Goal: Task Accomplishment & Management: Manage account settings

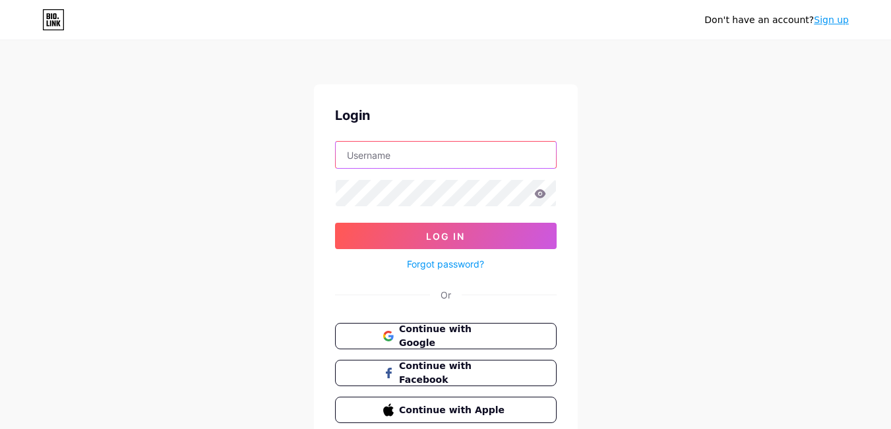
click at [400, 158] on input "text" at bounding box center [446, 155] width 220 height 26
paste input "creationsbysamus"
type input "creationsbysamus"
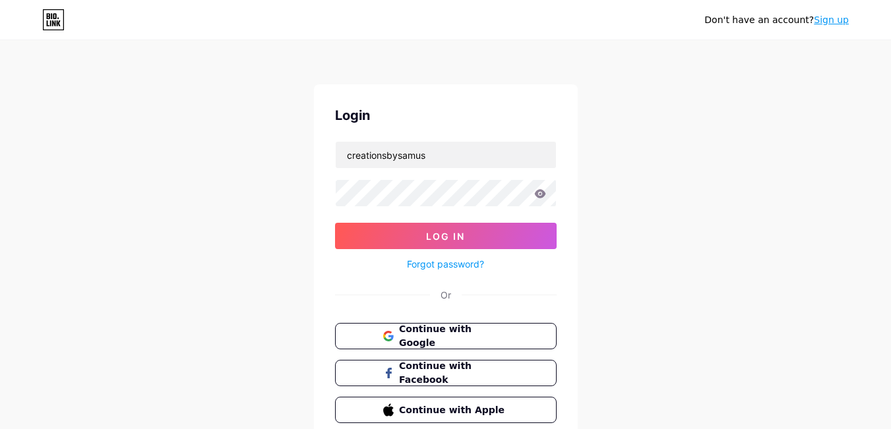
click at [451, 235] on span "Log In" at bounding box center [445, 236] width 39 height 11
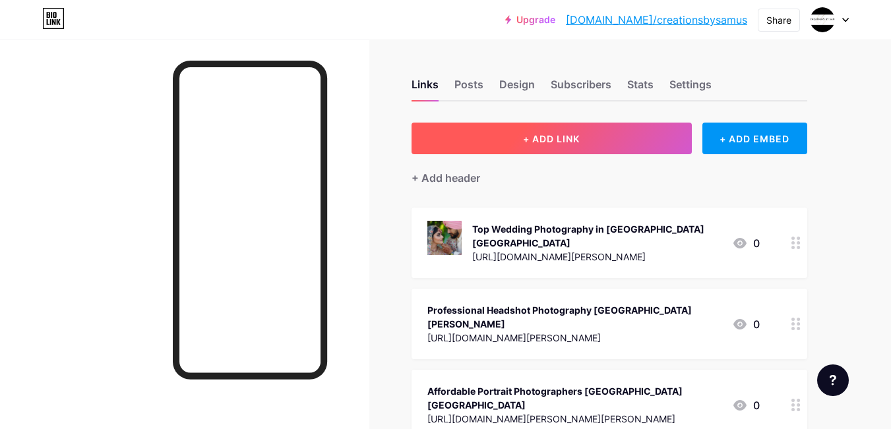
click at [587, 147] on button "+ ADD LINK" at bounding box center [551, 139] width 280 height 32
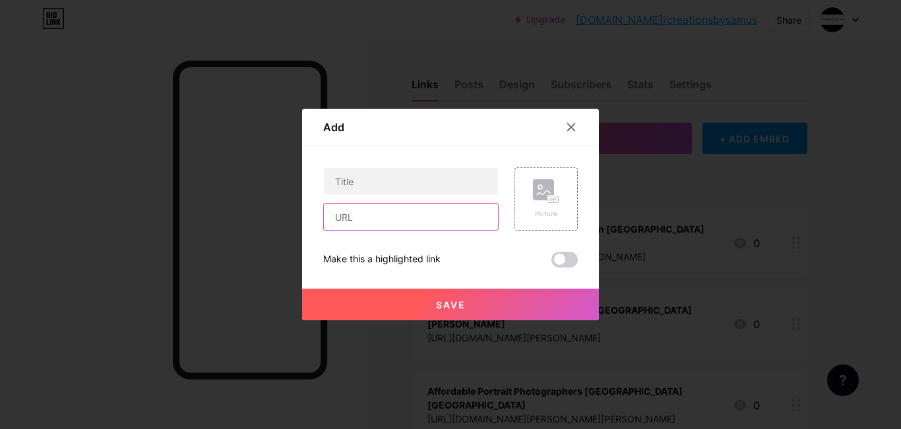
click at [417, 225] on input "text" at bounding box center [411, 217] width 174 height 26
paste input "[URL][DOMAIN_NAME][PERSON_NAME]"
type input "[URL][DOMAIN_NAME][PERSON_NAME]"
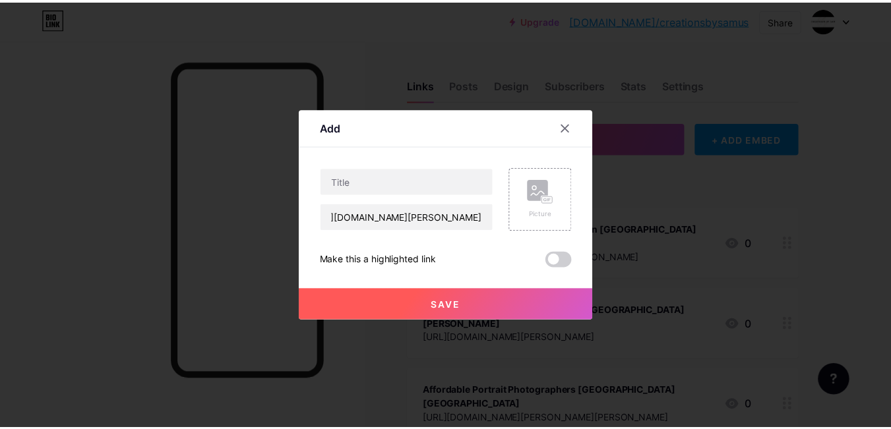
scroll to position [0, 0]
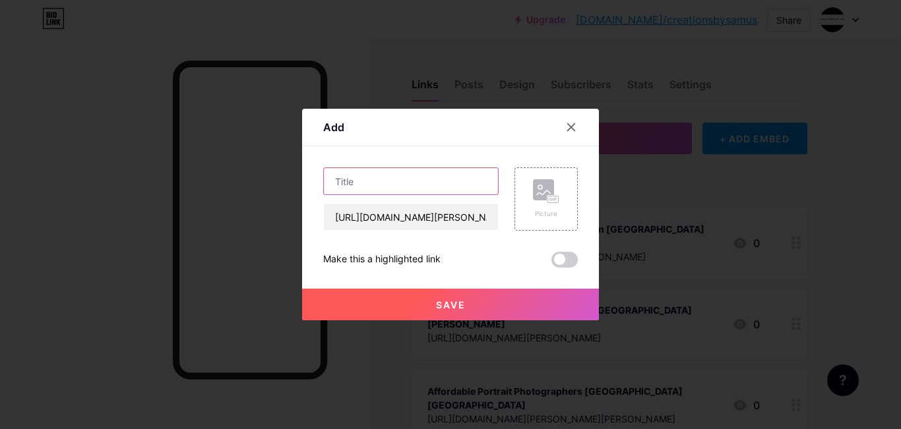
click at [389, 189] on input "text" at bounding box center [411, 181] width 174 height 26
paste input "Portrait Photographer Near Me"
type input "Portrait Photographer Near Me"
drag, startPoint x: 427, startPoint y: 298, endPoint x: 427, endPoint y: 255, distance: 43.5
click at [427, 286] on div "Save" at bounding box center [450, 294] width 297 height 53
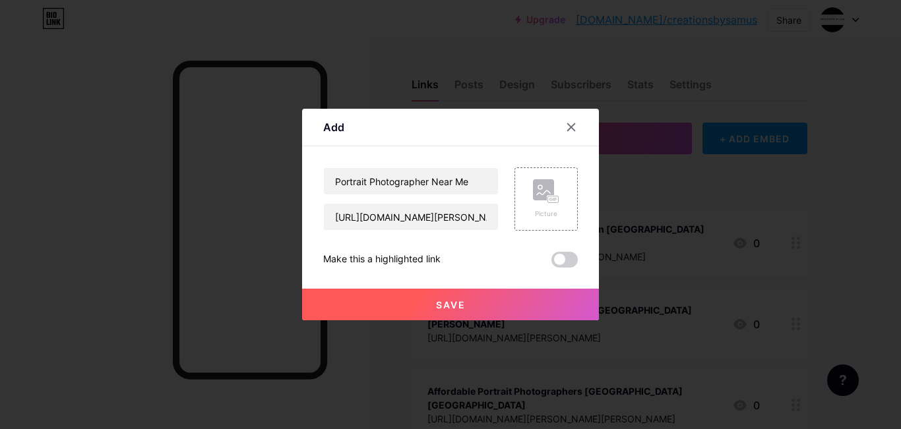
click at [527, 301] on button "Save" at bounding box center [450, 305] width 297 height 32
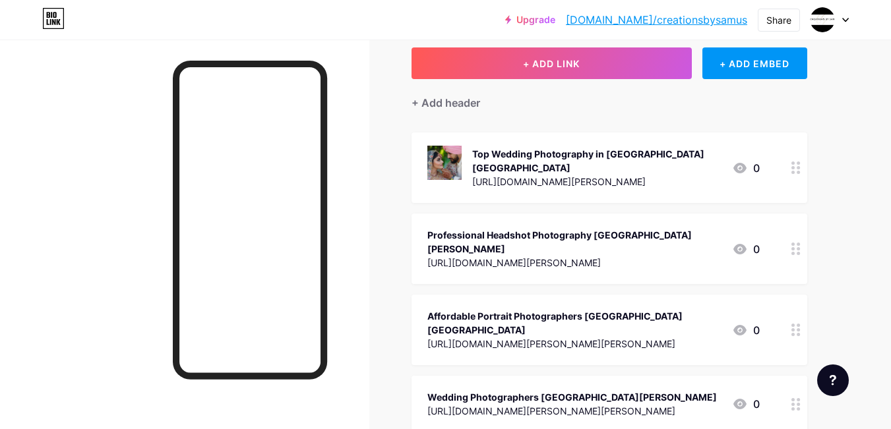
scroll to position [69, 0]
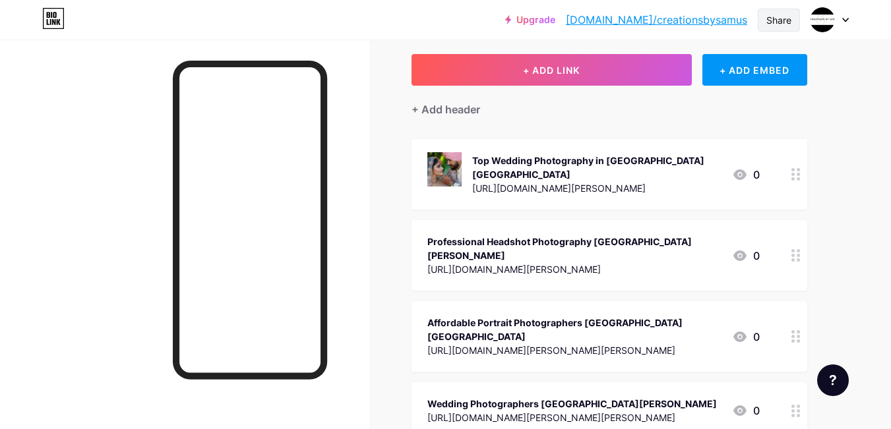
click at [780, 20] on div "Share" at bounding box center [778, 20] width 25 height 14
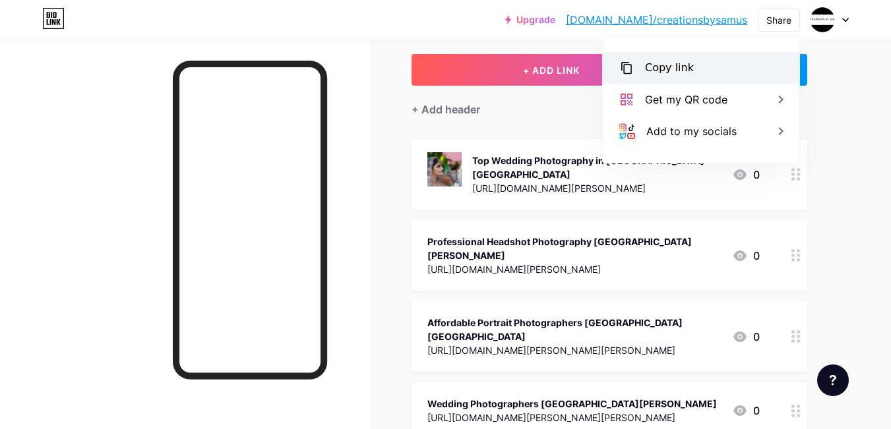
click at [686, 63] on div "Copy link" at bounding box center [669, 68] width 49 height 16
